Goal: Transaction & Acquisition: Book appointment/travel/reservation

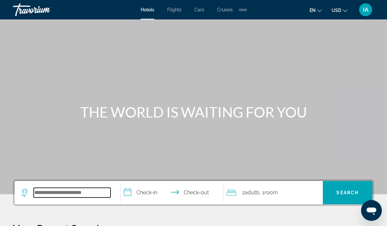
click at [51, 191] on input "Search widget" at bounding box center [72, 193] width 77 height 10
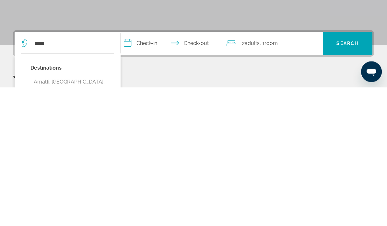
click at [85, 215] on button "Amalfi, [GEOGRAPHIC_DATA], [GEOGRAPHIC_DATA]" at bounding box center [72, 225] width 84 height 21
type input "**********"
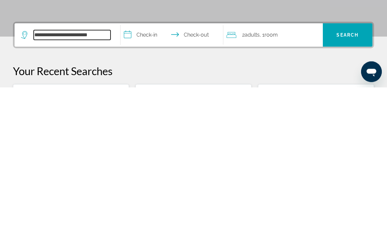
scroll to position [19, 0]
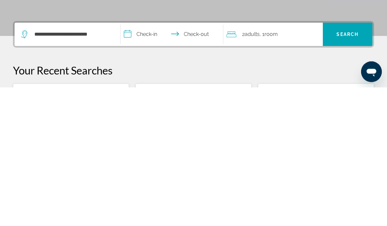
click at [148, 162] on input "**********" at bounding box center [173, 174] width 105 height 25
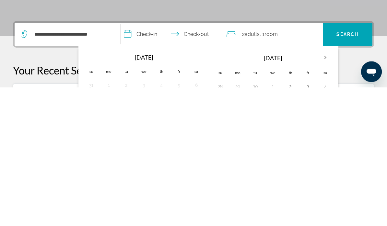
scroll to position [159, 0]
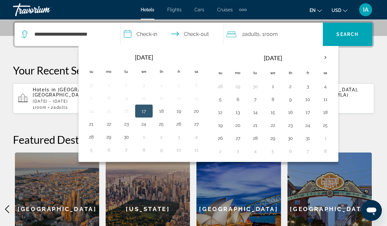
click at [327, 100] on button "11" at bounding box center [325, 99] width 10 height 9
click at [326, 112] on button "18" at bounding box center [325, 112] width 10 height 9
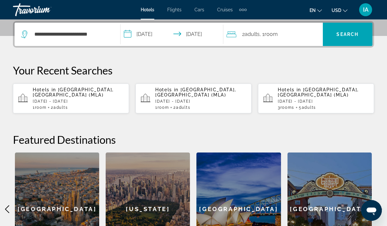
click at [198, 33] on input "**********" at bounding box center [173, 35] width 105 height 25
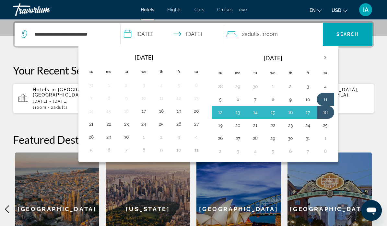
click at [306, 112] on button "17" at bounding box center [308, 112] width 10 height 9
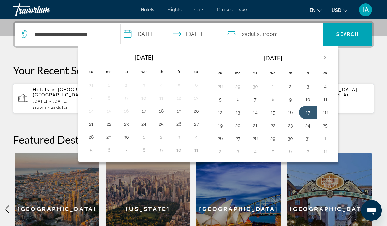
click at [328, 97] on button "11" at bounding box center [325, 99] width 10 height 9
type input "**********"
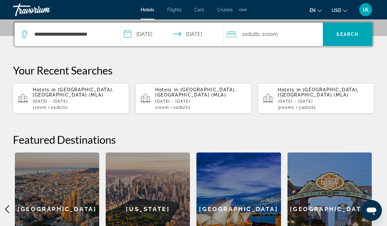
click at [350, 35] on span "Search" at bounding box center [348, 34] width 22 height 5
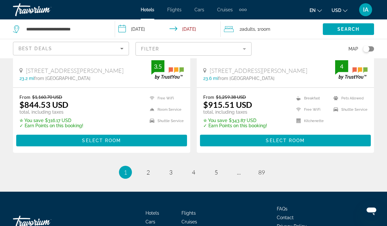
scroll to position [1369, 0]
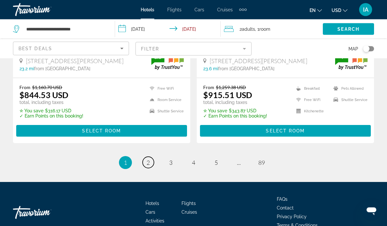
click at [147, 160] on span "2" at bounding box center [148, 163] width 3 height 7
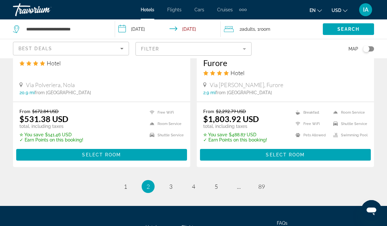
scroll to position [1363, 0]
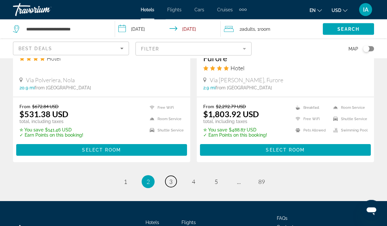
click at [174, 176] on link "page 3" at bounding box center [170, 181] width 11 height 11
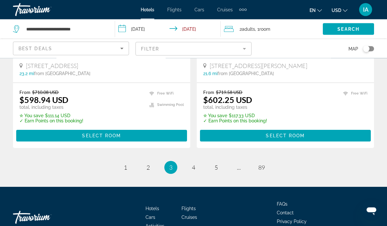
scroll to position [1350, 0]
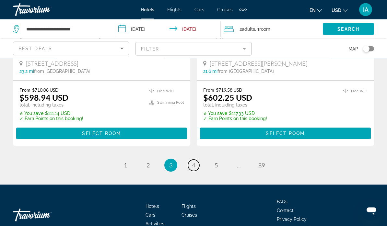
click at [196, 162] on link "page 4" at bounding box center [193, 165] width 11 height 11
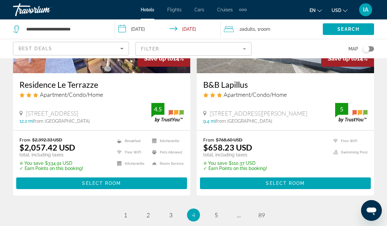
scroll to position [1319, 0]
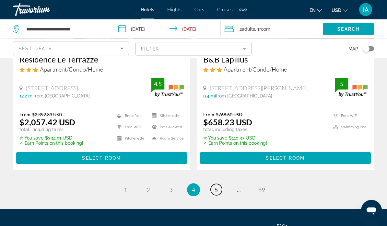
click at [218, 190] on link "page 5" at bounding box center [216, 190] width 11 height 11
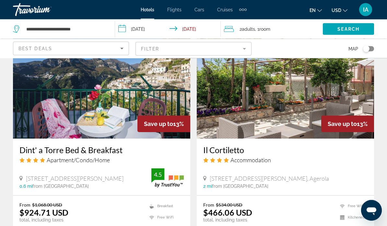
scroll to position [998, 0]
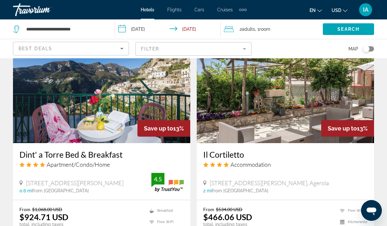
click at [296, 97] on img "Main content" at bounding box center [285, 92] width 177 height 104
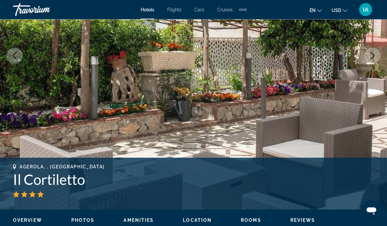
scroll to position [125, 0]
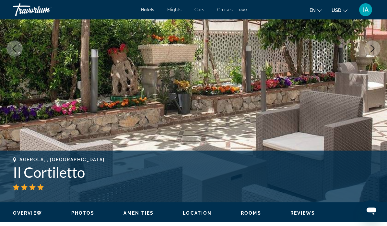
click at [198, 216] on span "Location" at bounding box center [197, 213] width 29 height 5
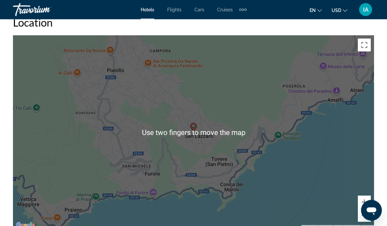
scroll to position [730, 0]
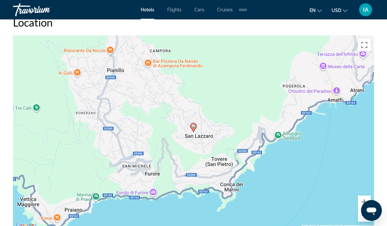
click at [294, 135] on div "To activate drag with keyboard, press Alt + Enter. Once in keyboard drag state,…" at bounding box center [193, 132] width 361 height 195
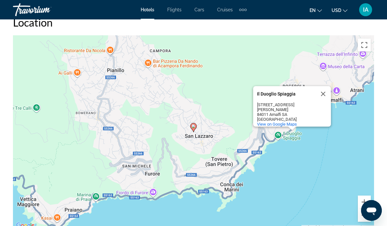
click at [334, 152] on div "To activate drag with keyboard, press Alt + Enter. Once in keyboard drag state,…" at bounding box center [193, 132] width 361 height 195
click at [324, 92] on button "Close" at bounding box center [324, 94] width 16 height 16
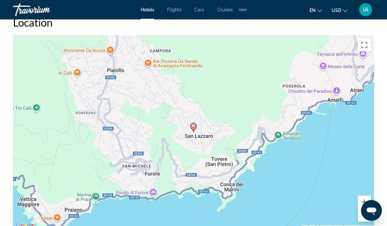
click at [360, 90] on div "To activate drag with keyboard, press Alt + Enter. Once in keyboard drag state,…" at bounding box center [193, 132] width 361 height 195
click at [357, 90] on div "To activate drag with keyboard, press Alt + Enter. Once in keyboard drag state,…" at bounding box center [193, 132] width 361 height 195
click at [359, 91] on div "To activate drag with keyboard, press Alt + Enter. Once in keyboard drag state,…" at bounding box center [193, 132] width 361 height 195
click at [361, 89] on div "To activate drag with keyboard, press Alt + Enter. Once in keyboard drag state,…" at bounding box center [193, 132] width 361 height 195
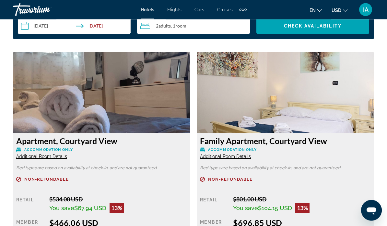
scroll to position [993, 0]
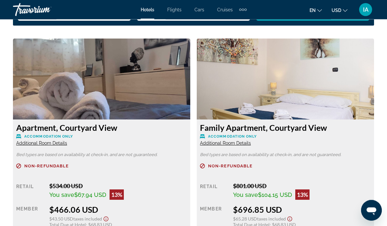
click at [354, 97] on img "Main content" at bounding box center [285, 79] width 177 height 81
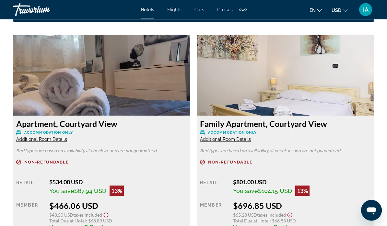
scroll to position [997, 0]
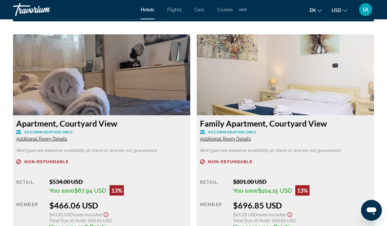
click at [50, 138] on span "Additional Room Details" at bounding box center [41, 139] width 51 height 5
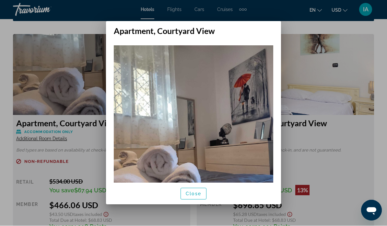
scroll to position [0, 0]
click at [296, 67] on div at bounding box center [193, 113] width 387 height 226
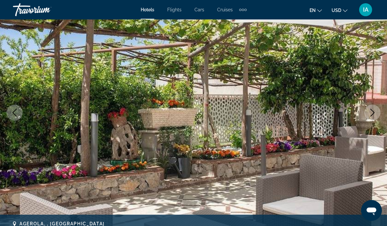
scroll to position [55, 0]
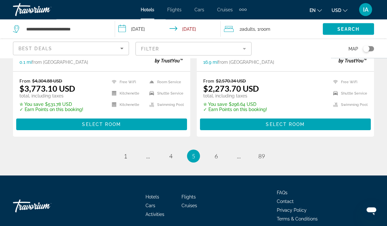
scroll to position [1359, 0]
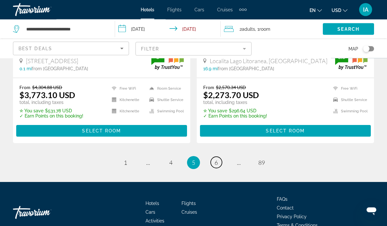
click at [216, 163] on span "6" at bounding box center [216, 163] width 3 height 7
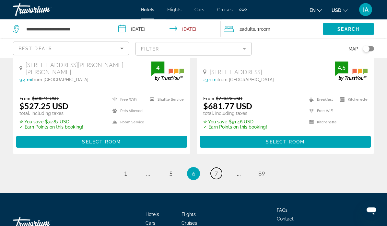
scroll to position [1369, 0]
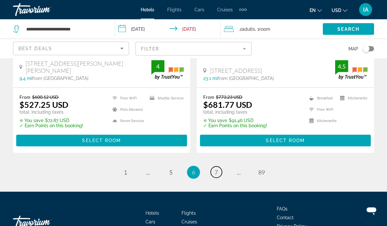
click at [219, 167] on link "page 7" at bounding box center [216, 172] width 11 height 11
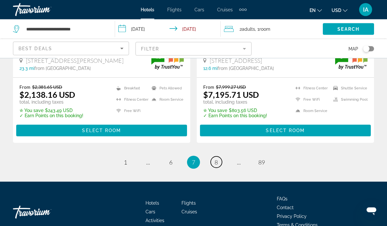
scroll to position [1369, 0]
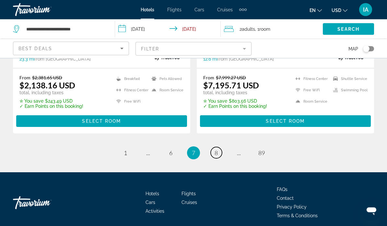
click at [219, 151] on link "page 8" at bounding box center [216, 153] width 11 height 11
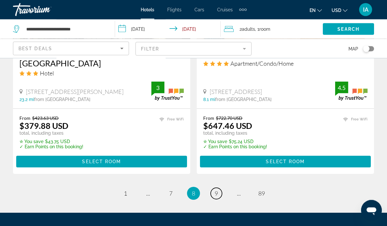
scroll to position [1342, 0]
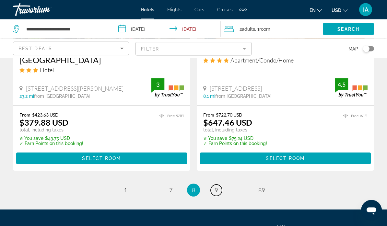
click at [218, 185] on link "page 9" at bounding box center [216, 190] width 11 height 11
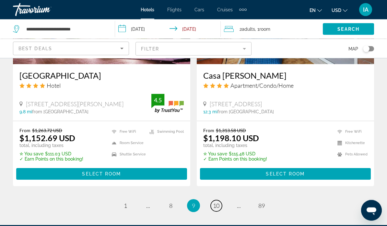
scroll to position [1319, 0]
click at [219, 207] on span "10" at bounding box center [216, 205] width 6 height 7
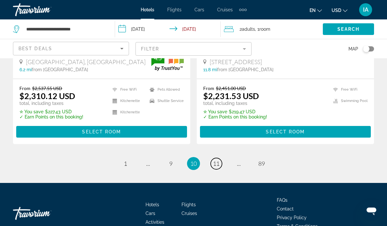
scroll to position [1360, 0]
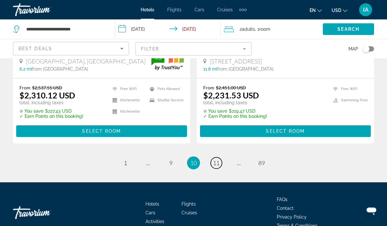
click at [220, 159] on link "page 11" at bounding box center [216, 163] width 11 height 11
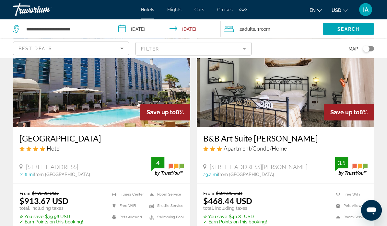
scroll to position [56, 0]
